Goal: Transaction & Acquisition: Purchase product/service

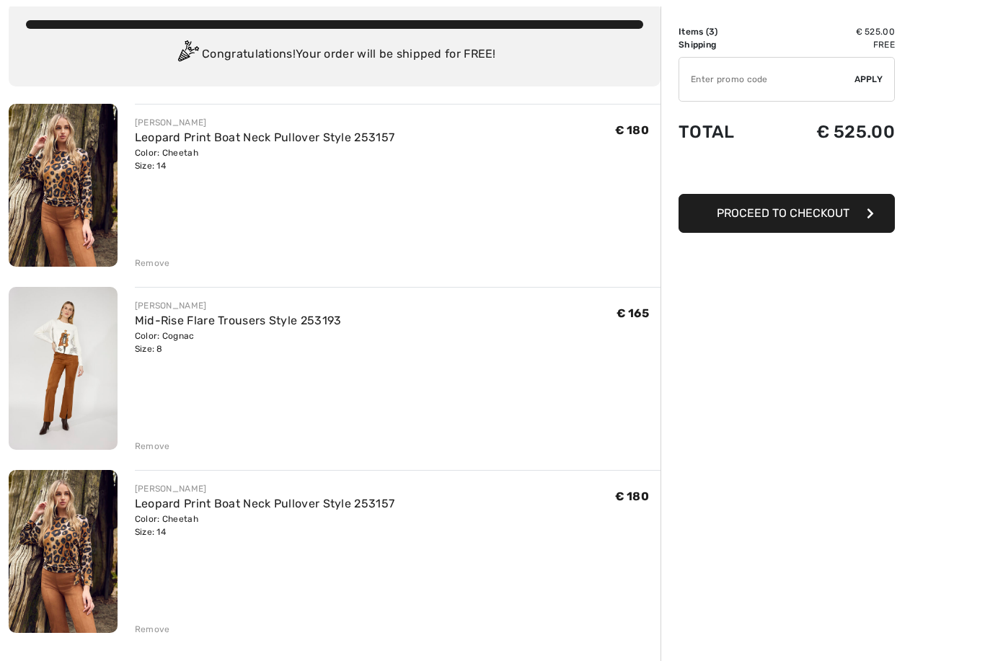
scroll to position [85, 0]
click at [148, 633] on div "Remove" at bounding box center [152, 629] width 35 height 13
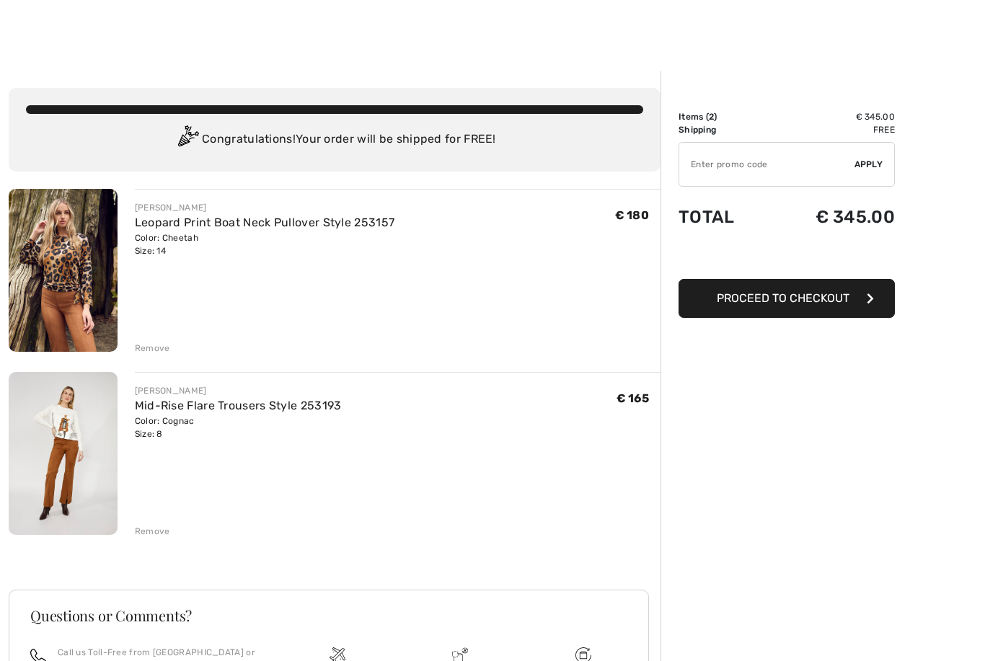
scroll to position [46, 0]
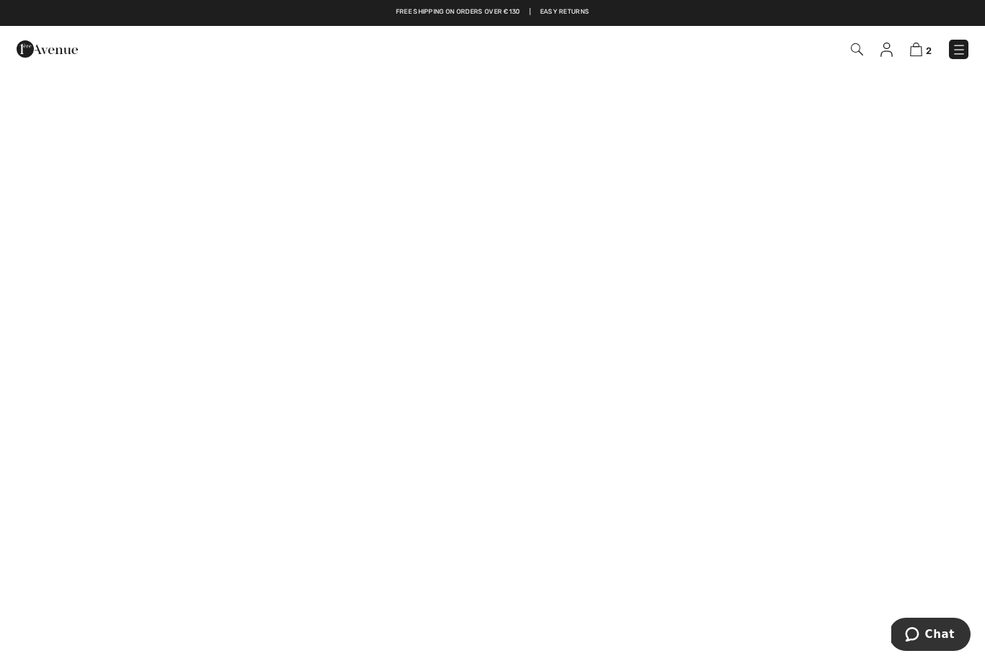
click at [63, 55] on img at bounding box center [47, 49] width 61 height 29
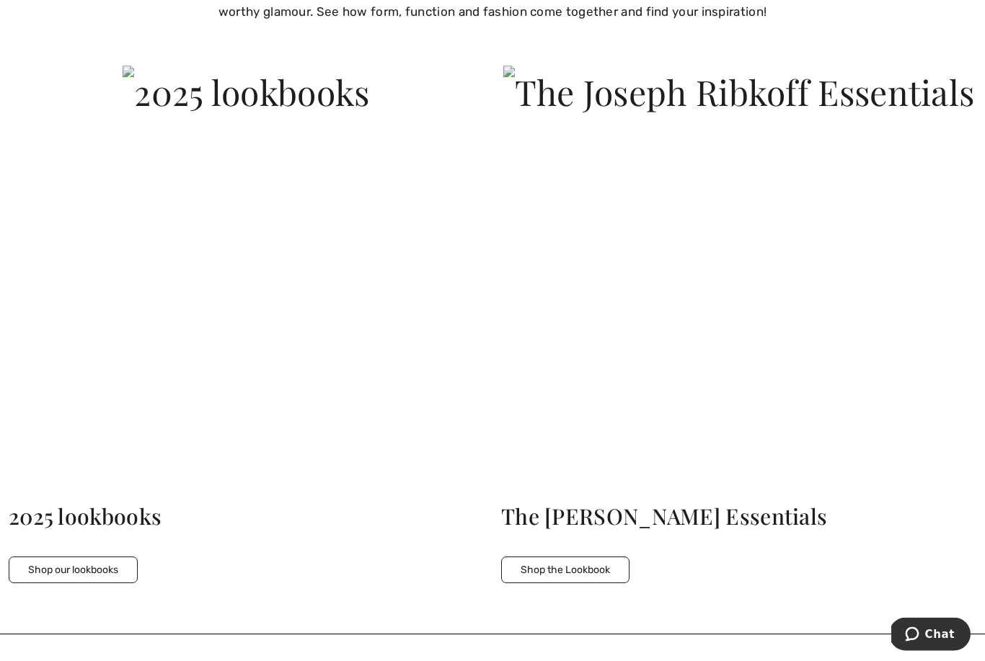
scroll to position [3397, 0]
click at [70, 562] on button "Shop our lookbooks" at bounding box center [73, 570] width 129 height 27
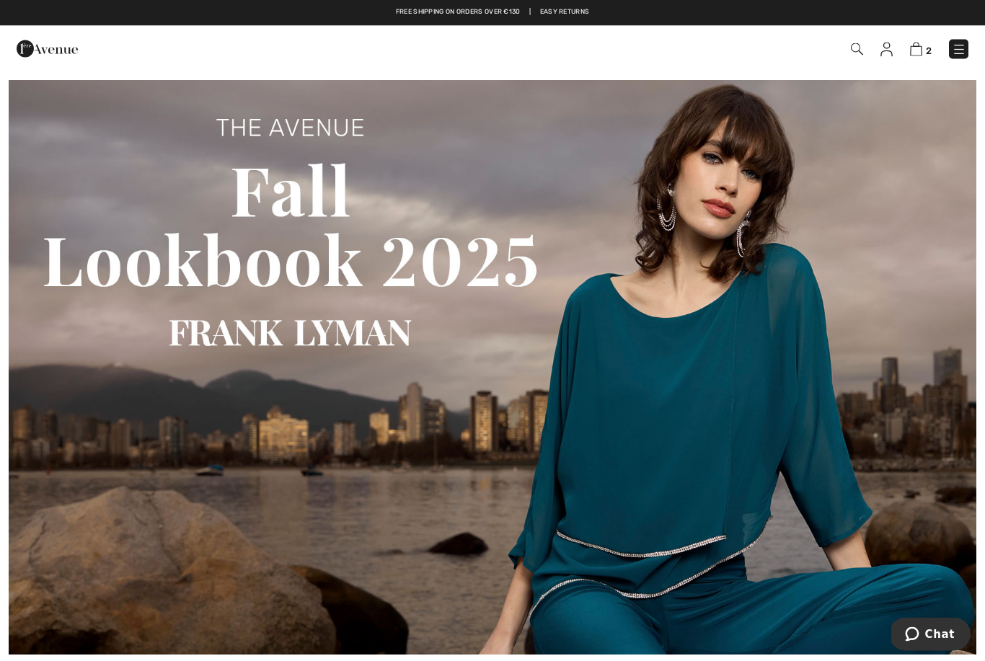
scroll to position [769, 0]
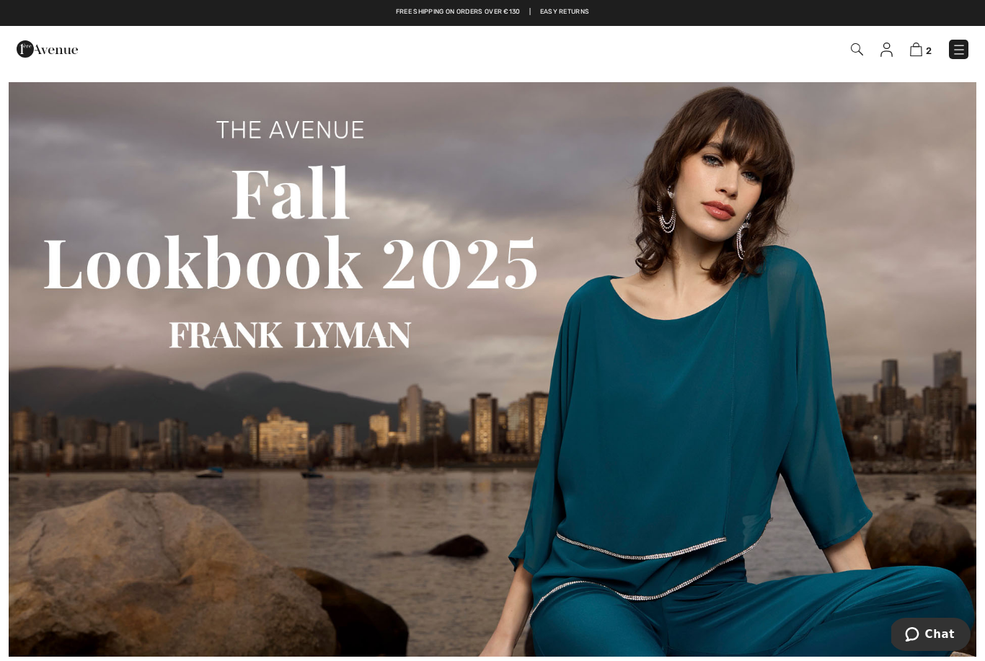
click at [271, 333] on img at bounding box center [493, 369] width 968 height 575
click at [177, 224] on img at bounding box center [493, 369] width 968 height 575
